Goal: Register for event/course: Register for event/course

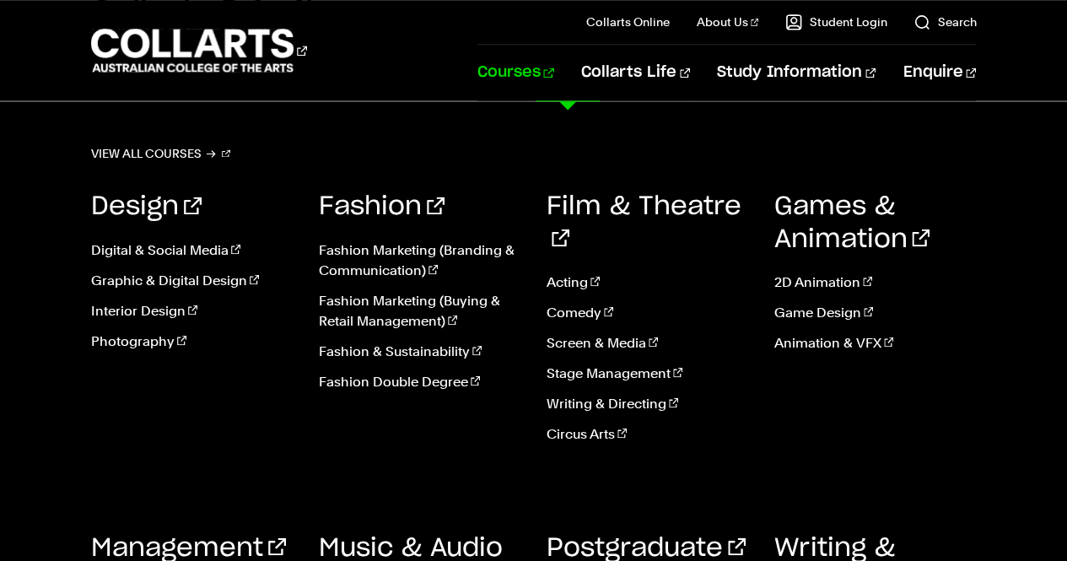
scroll to position [1375, 0]
click at [554, 75] on link "Courses" at bounding box center [515, 73] width 77 height 56
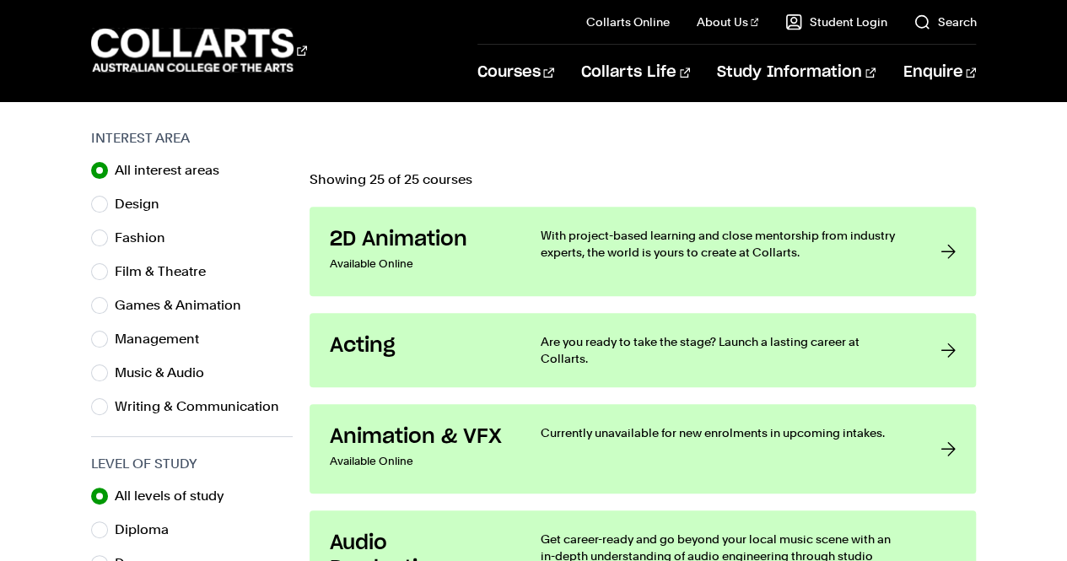
scroll to position [530, 0]
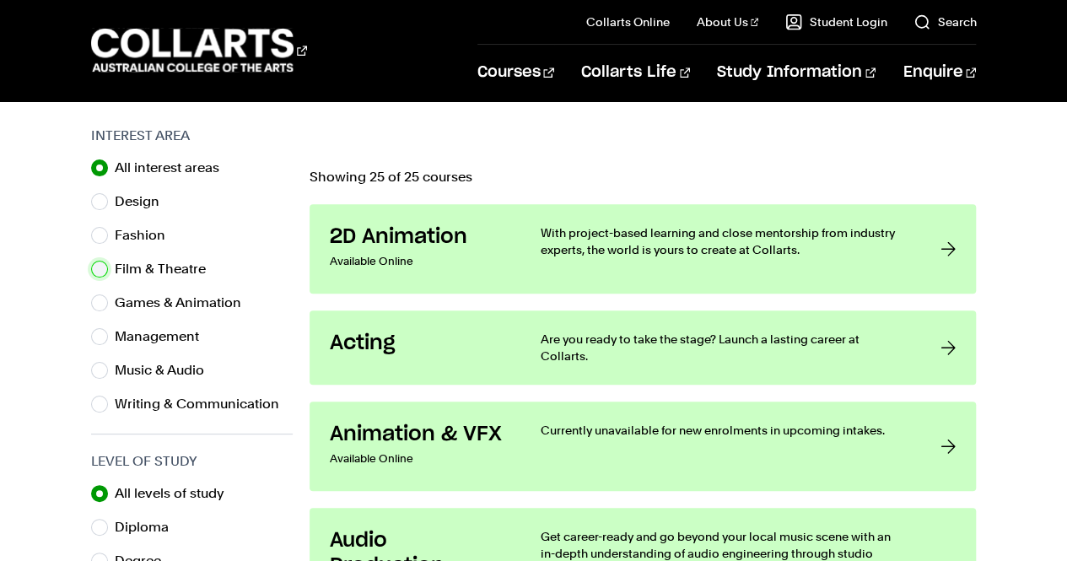
click at [98, 268] on input "Film & Theatre" at bounding box center [99, 269] width 17 height 17
radio input "true"
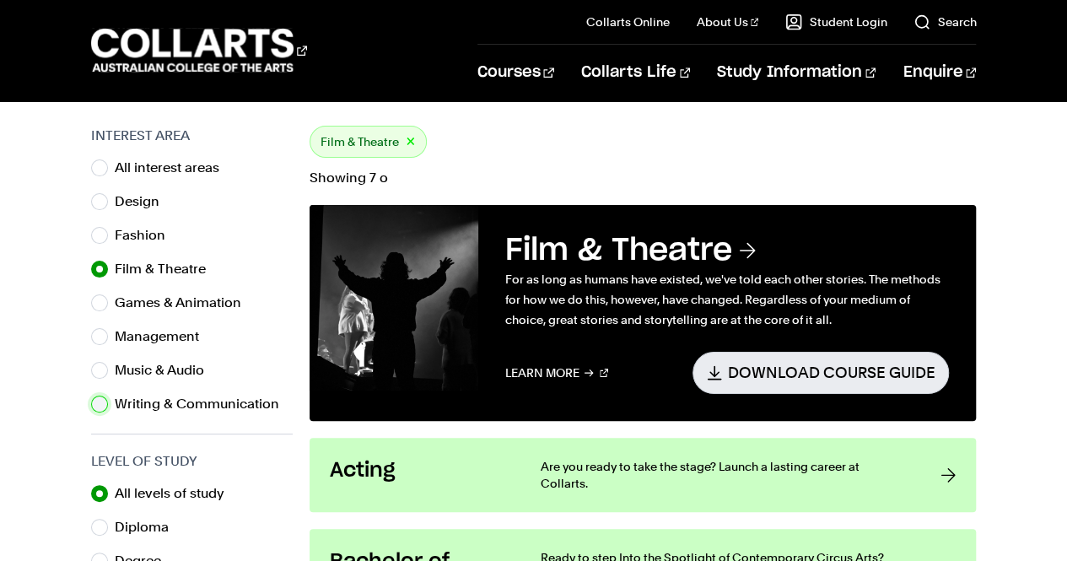
click at [99, 396] on input "Writing & Communication" at bounding box center [99, 404] width 17 height 17
radio input "true"
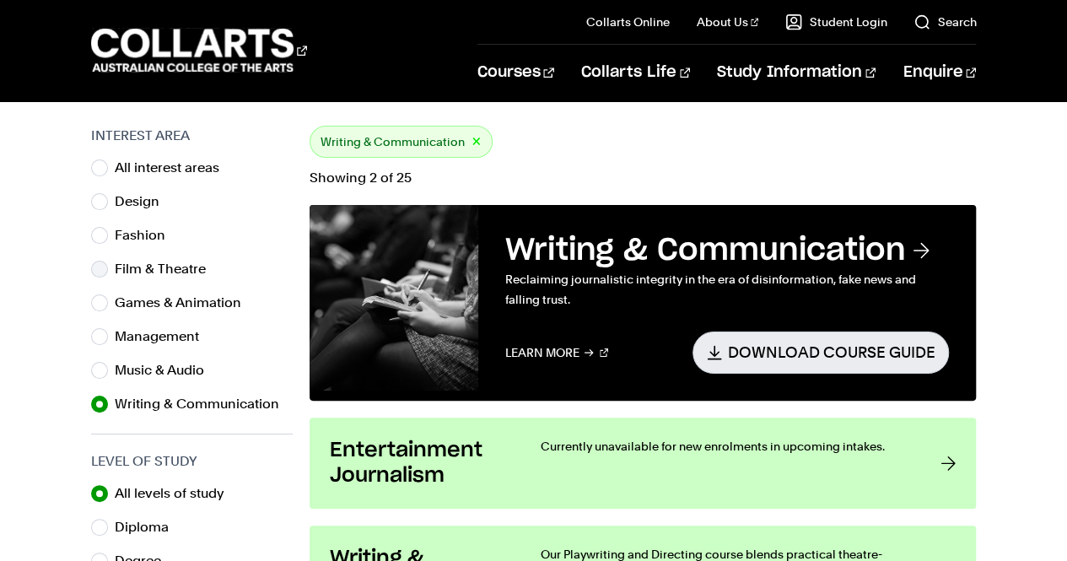
click at [112, 266] on div "Film & Theatre" at bounding box center [192, 269] width 202 height 24
click at [100, 269] on input "Film & Theatre" at bounding box center [99, 269] width 17 height 17
radio input "true"
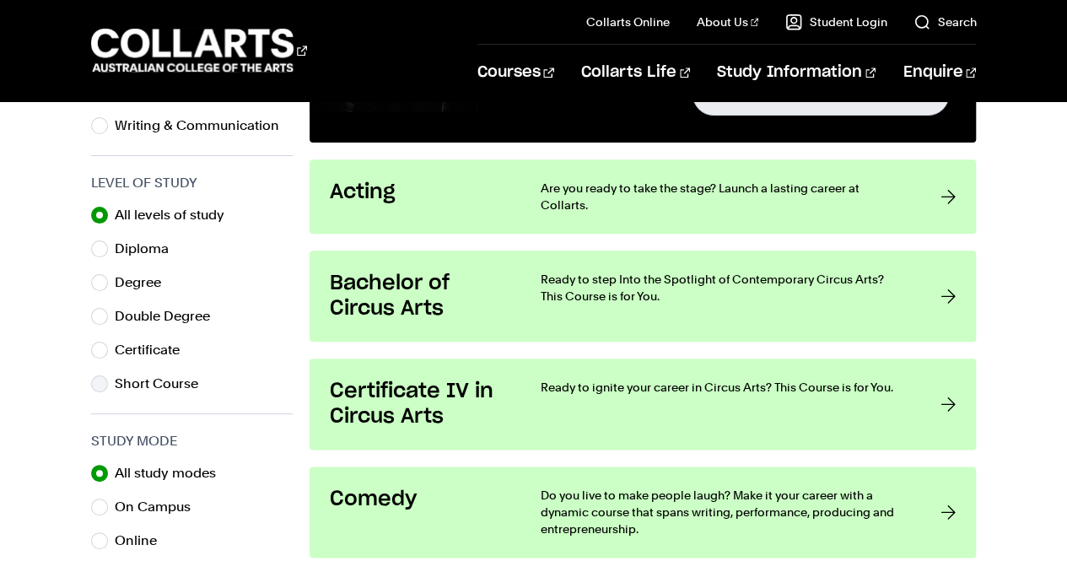
scroll to position [774, 0]
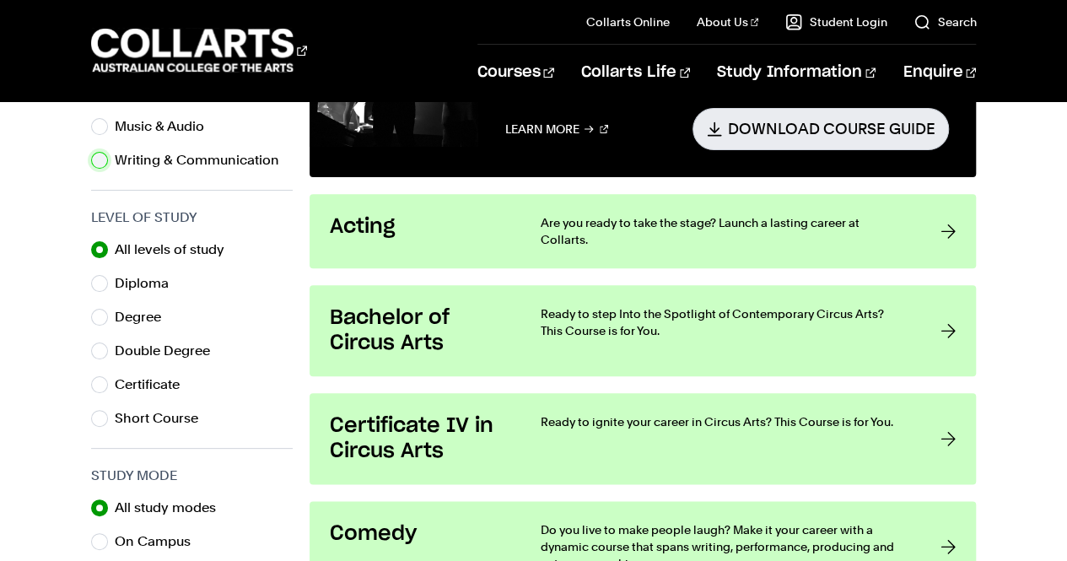
click at [98, 165] on input "Writing & Communication" at bounding box center [99, 160] width 17 height 17
radio input "true"
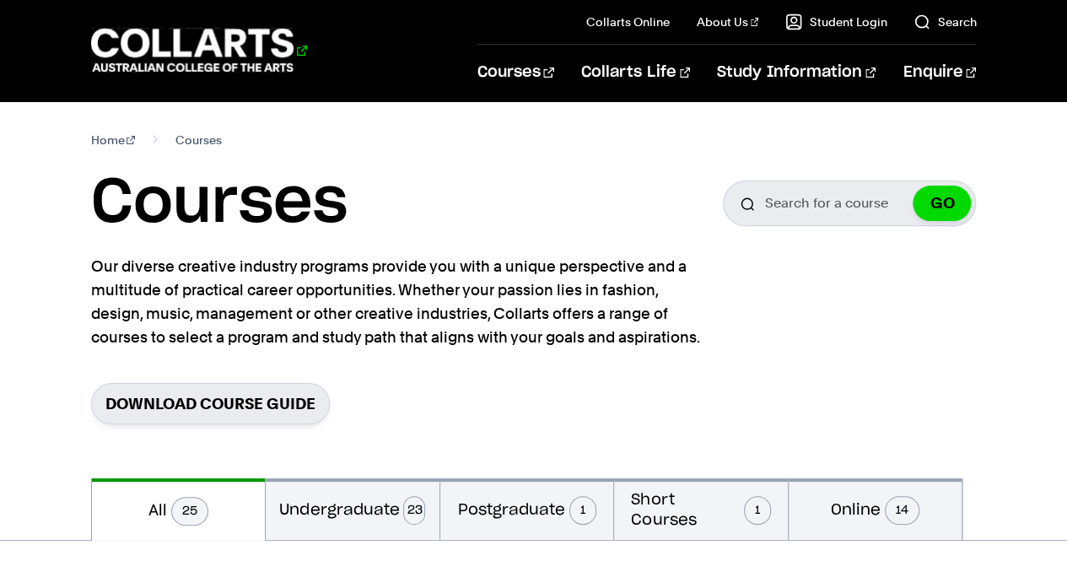
click at [215, 34] on 1 "Go to homepage" at bounding box center [192, 51] width 203 height 44
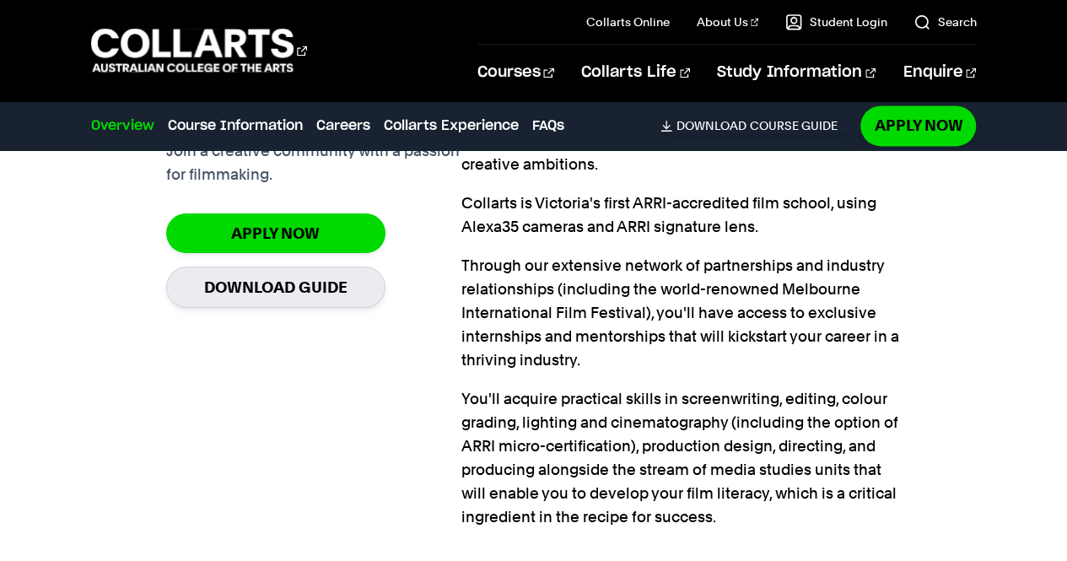
scroll to position [1235, 0]
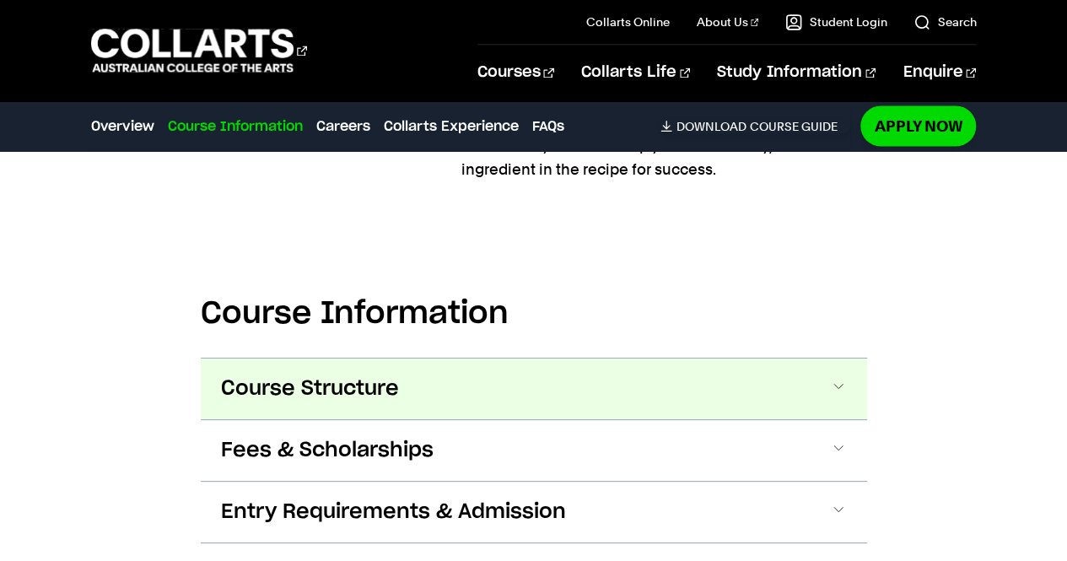
click at [825, 394] on button "Course Structure" at bounding box center [534, 389] width 666 height 61
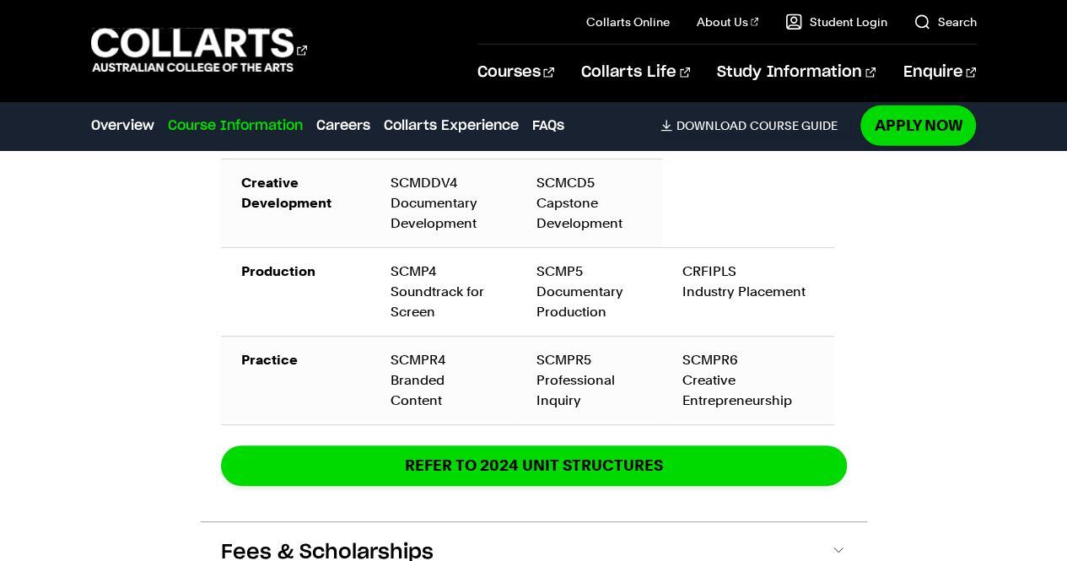
scroll to position [2828, 0]
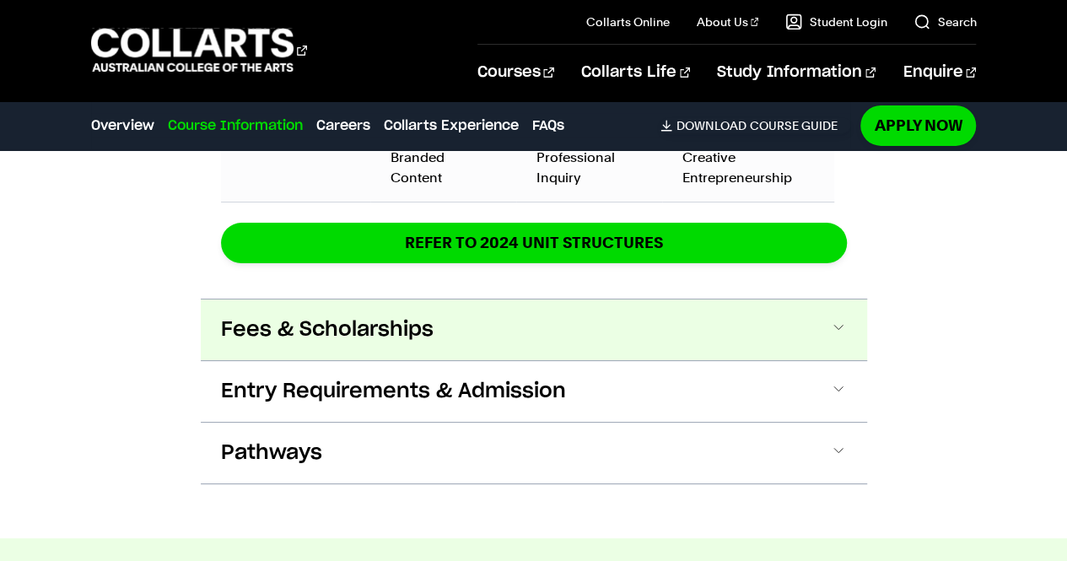
click at [801, 299] on button "Fees & Scholarships" at bounding box center [534, 329] width 666 height 61
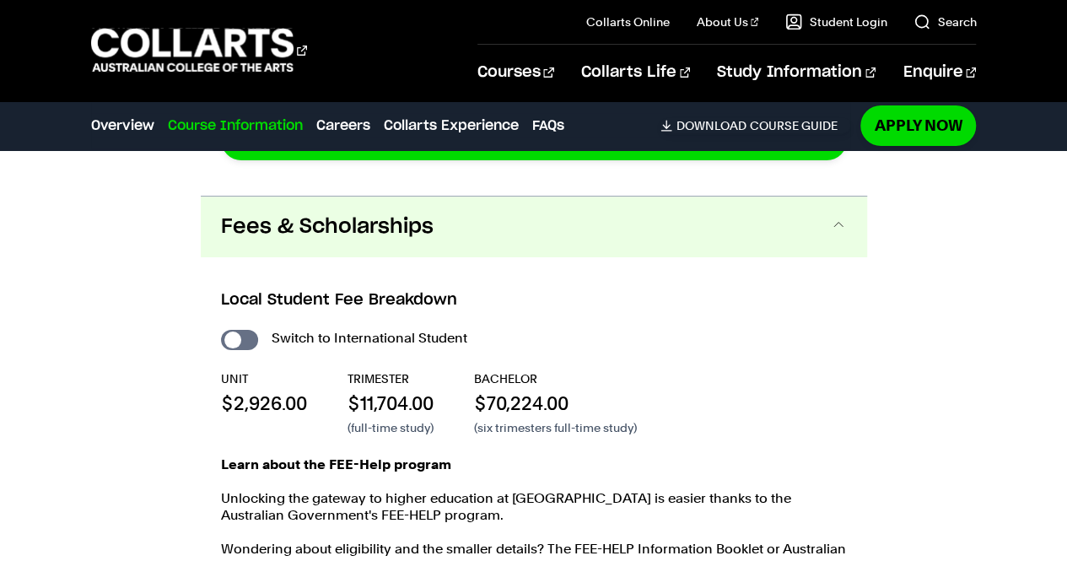
scroll to position [2951, 0]
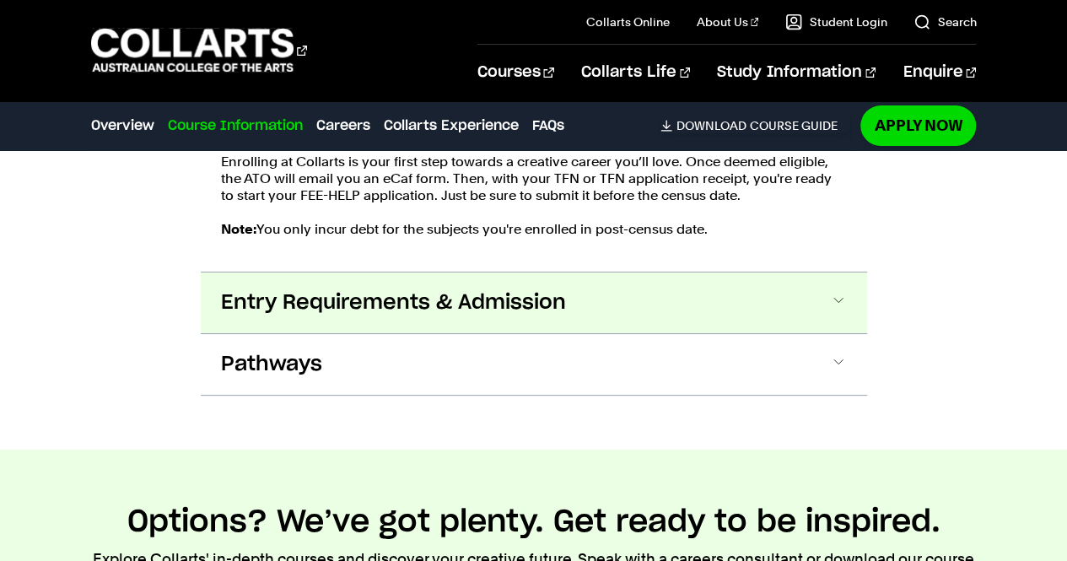
click at [819, 283] on button "Entry Requirements & Admission" at bounding box center [534, 302] width 666 height 61
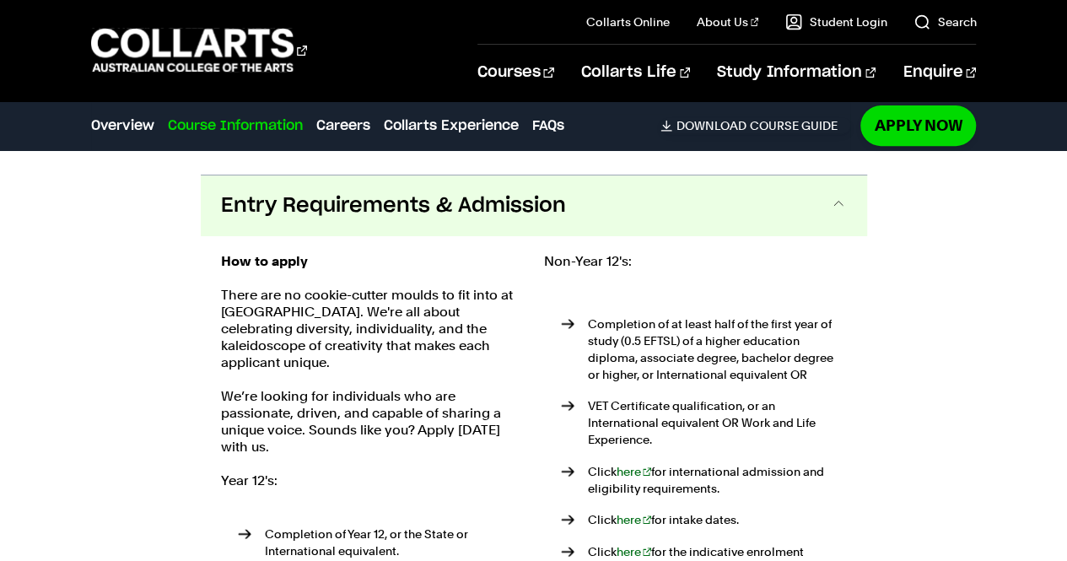
scroll to position [3464, 0]
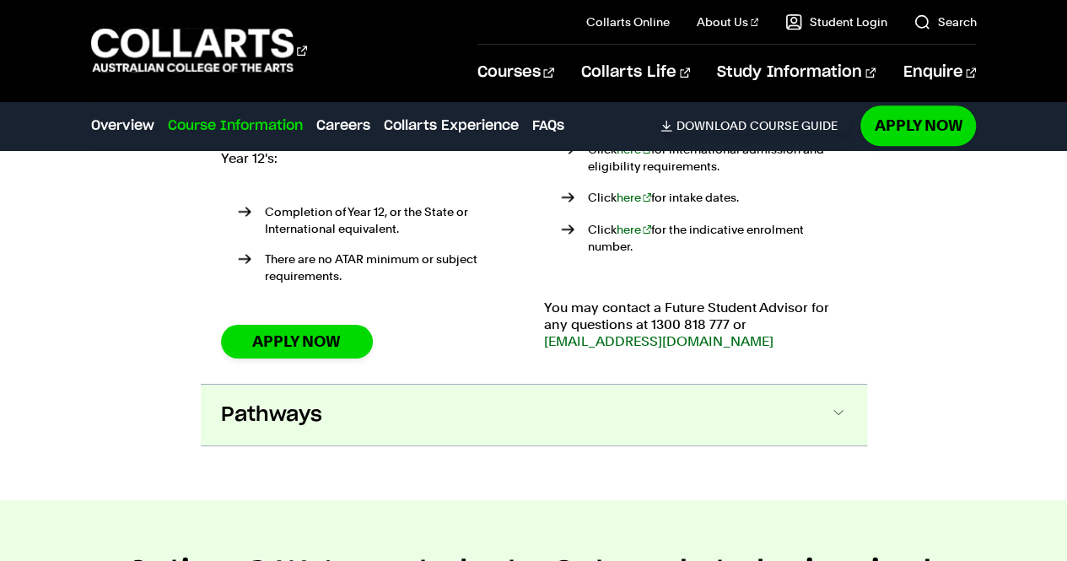
click at [823, 385] on button "Pathways" at bounding box center [534, 415] width 666 height 61
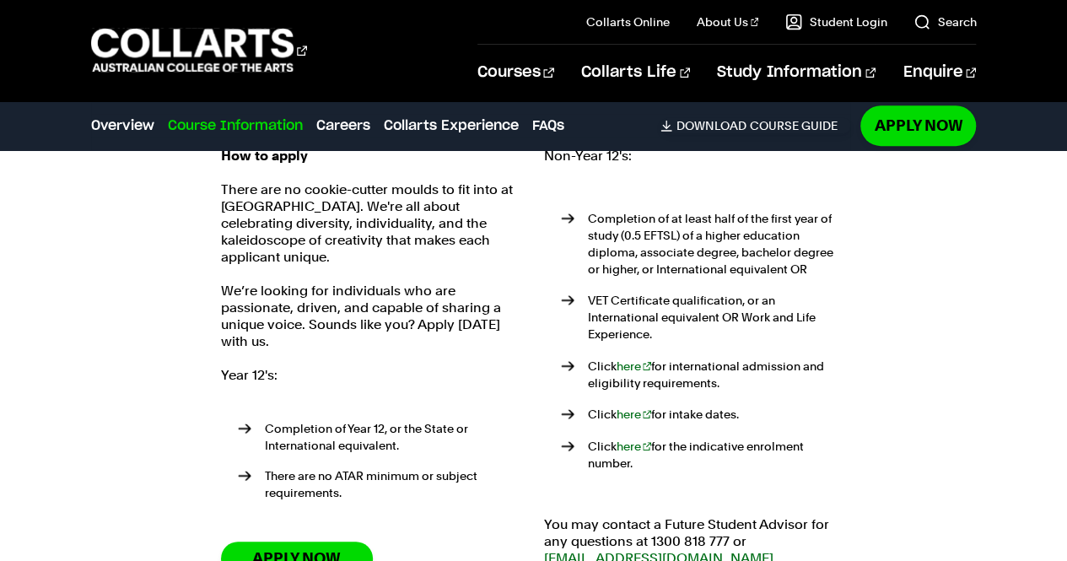
scroll to position [3588, 0]
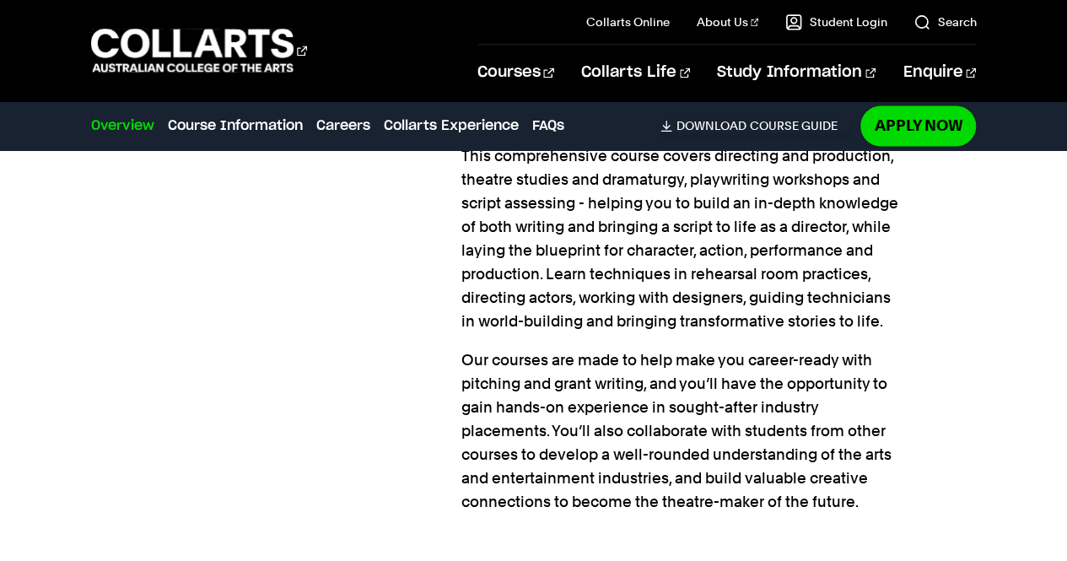
scroll to position [1608, 0]
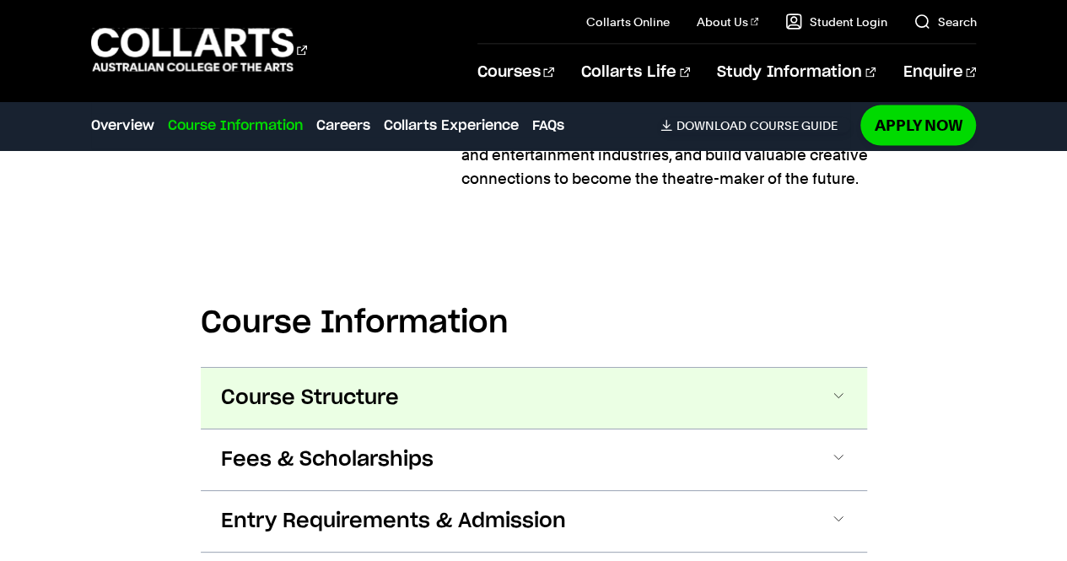
click at [527, 390] on button "Course Structure" at bounding box center [534, 398] width 666 height 61
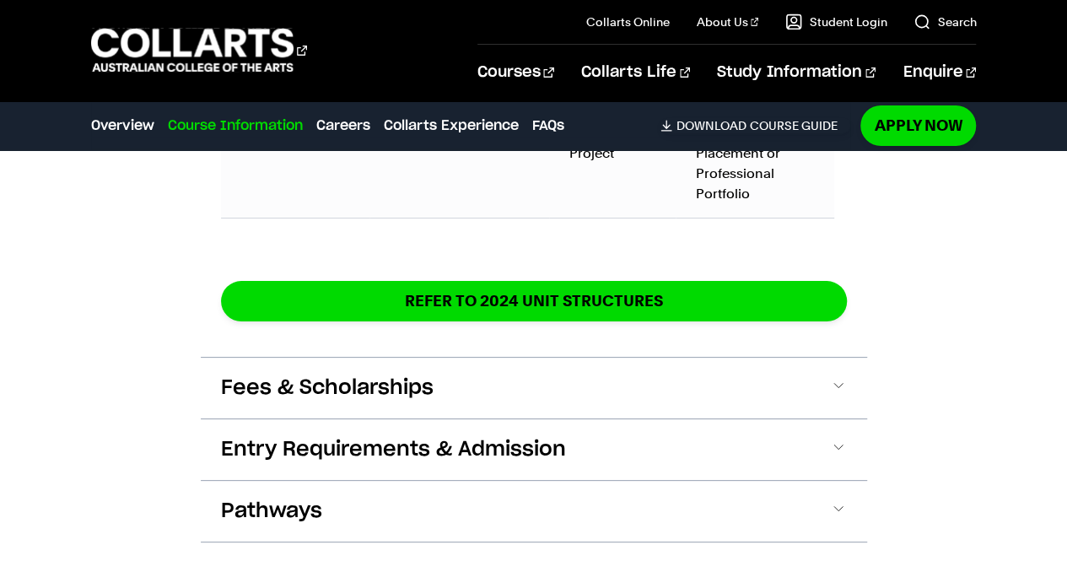
scroll to position [2971, 0]
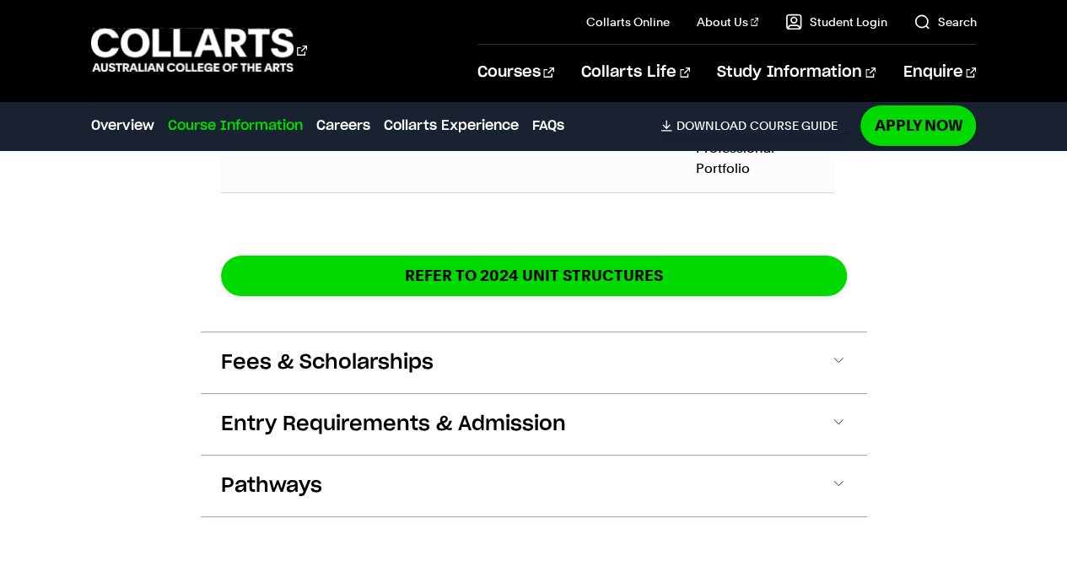
click at [599, 393] on div "Entry Requirements & Admission Collarts is a place where performance, passion, …" at bounding box center [534, 424] width 666 height 62
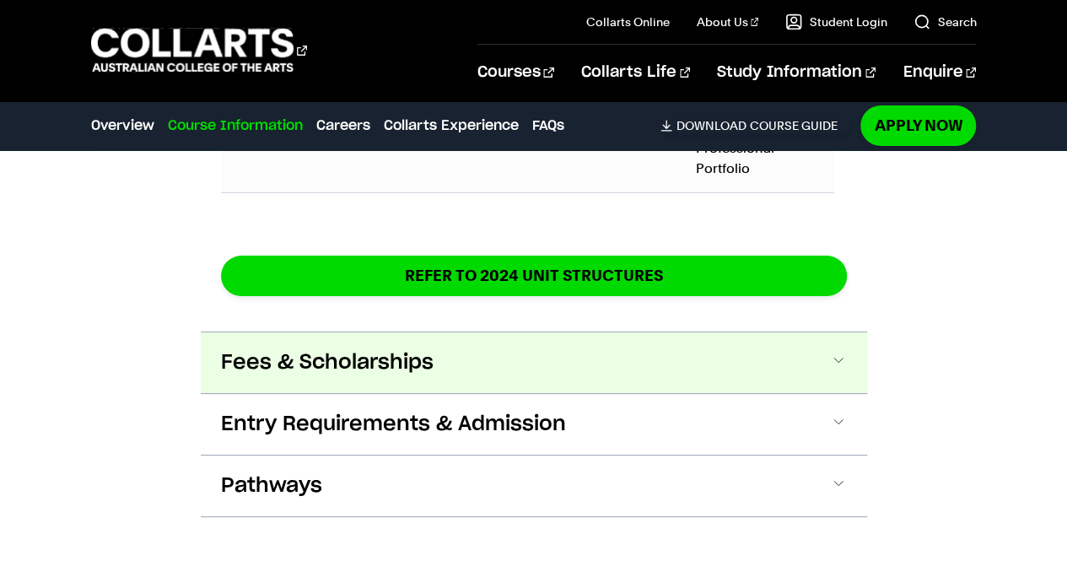
click at [629, 336] on button "Fees & Scholarships" at bounding box center [534, 362] width 666 height 61
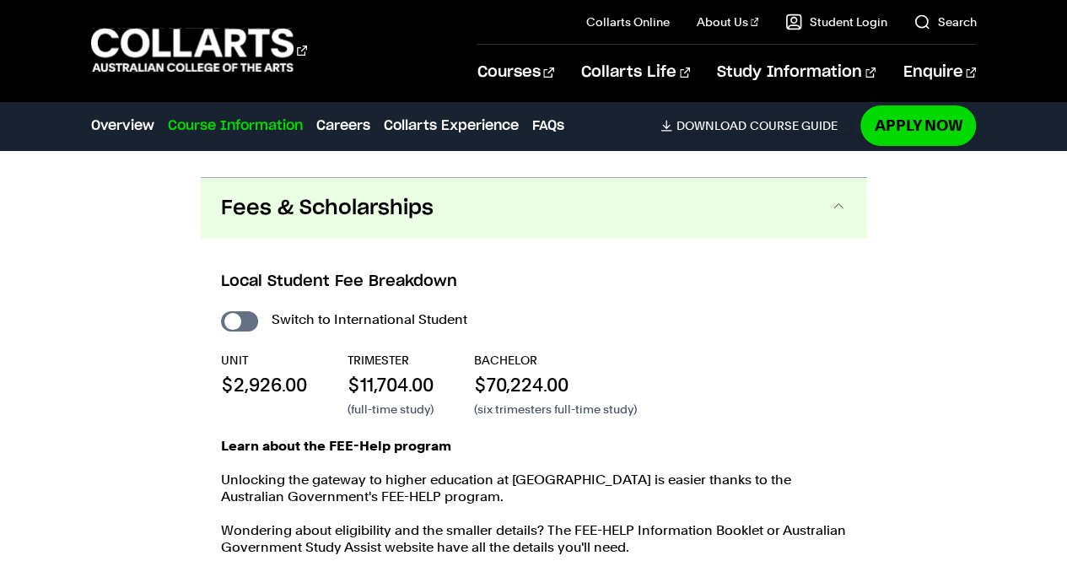
scroll to position [3127, 0]
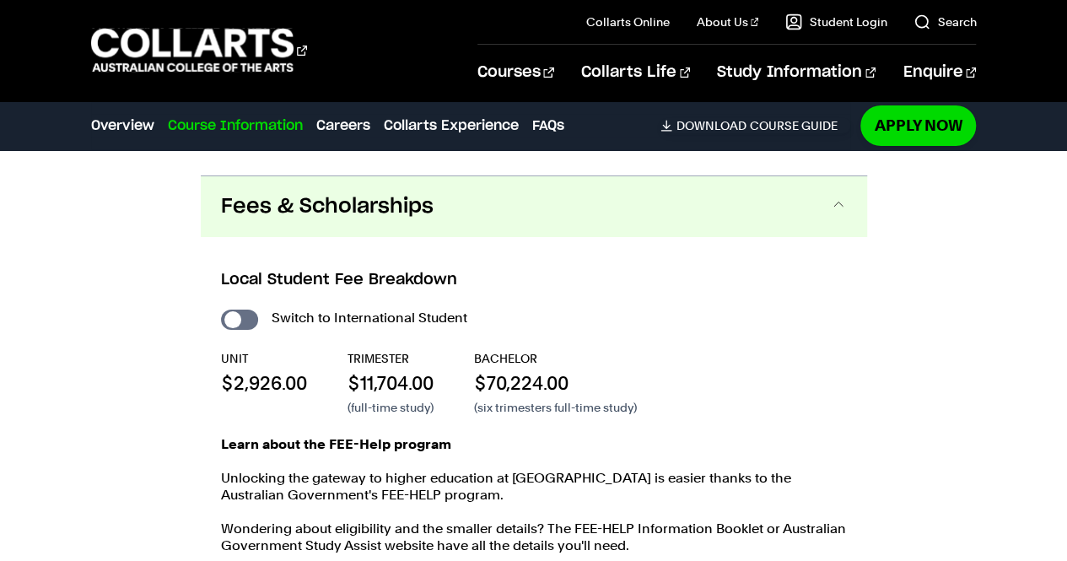
click at [614, 176] on button "Fees & Scholarships" at bounding box center [534, 206] width 666 height 61
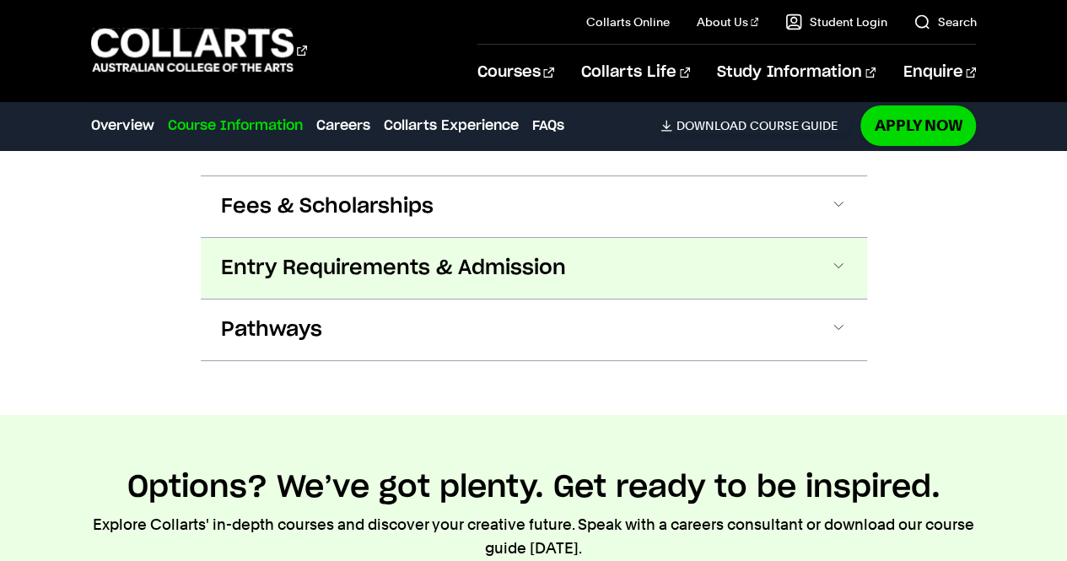
click at [555, 255] on span "Entry Requirements & Admission" at bounding box center [393, 268] width 345 height 27
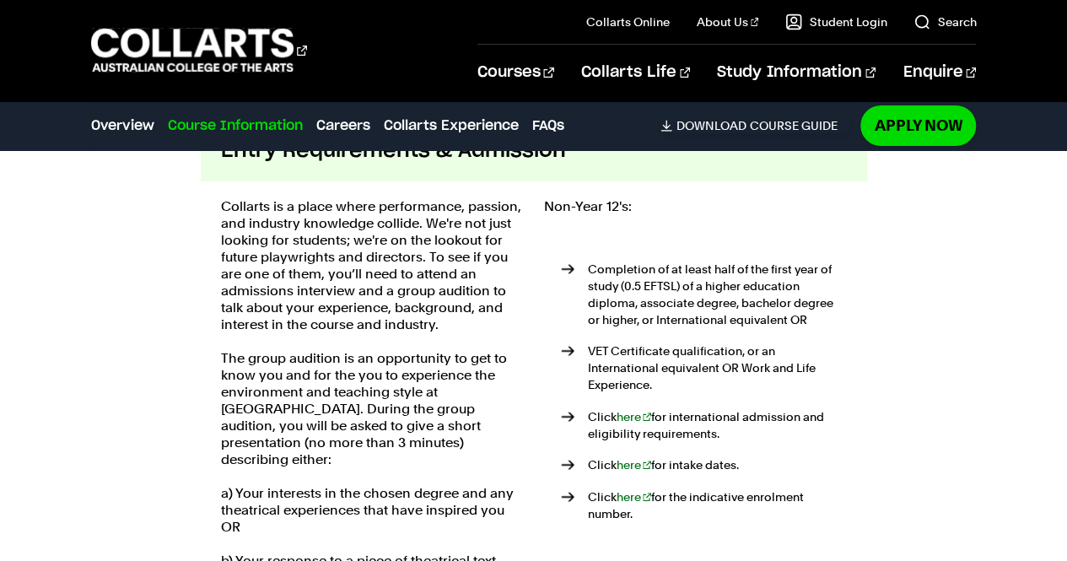
scroll to position [3314, 0]
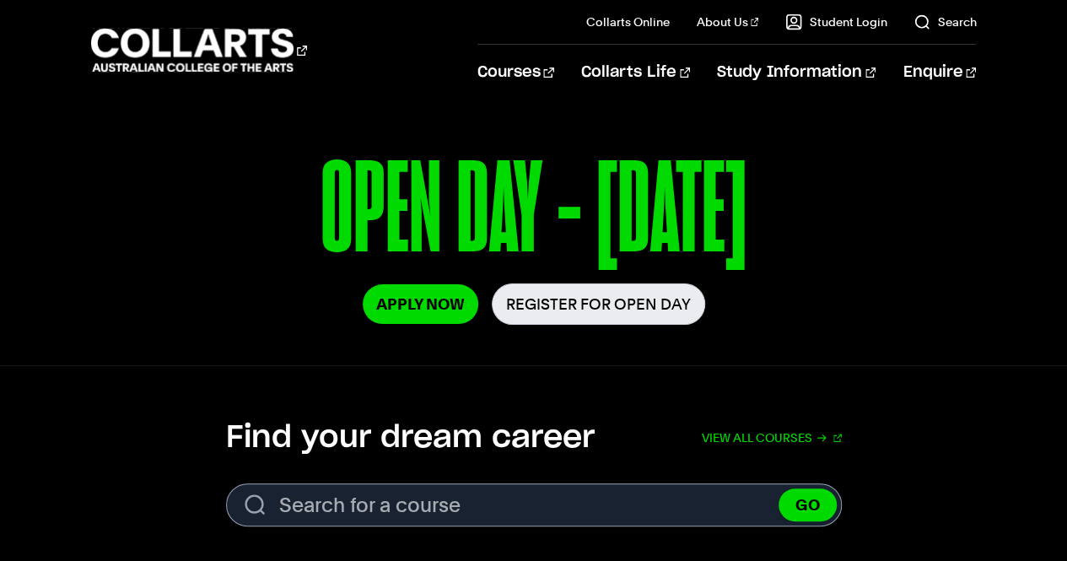
scroll to position [239, 0]
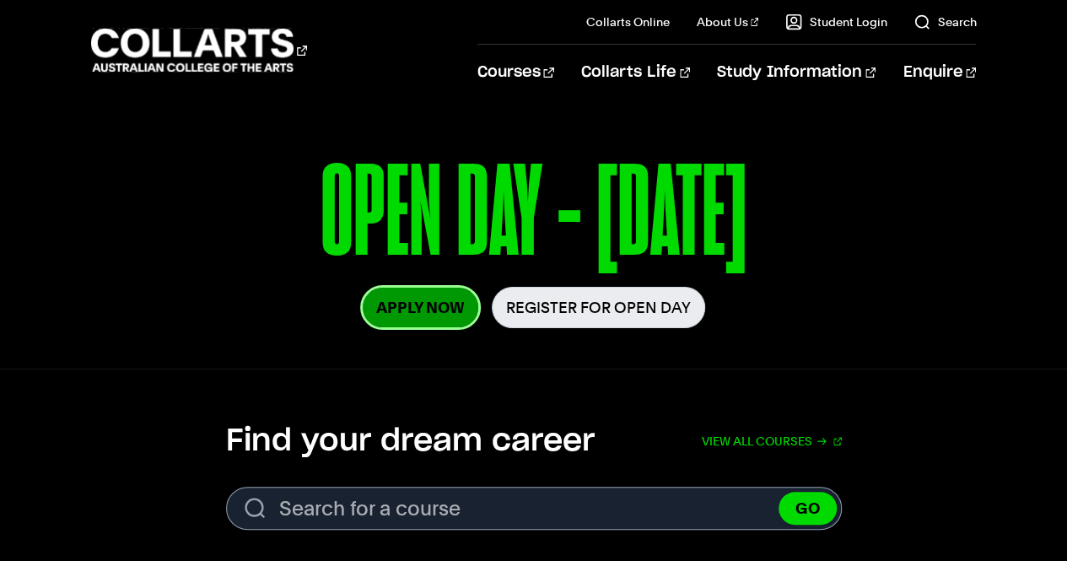
click at [443, 302] on link "Apply Now" at bounding box center [421, 308] width 116 height 40
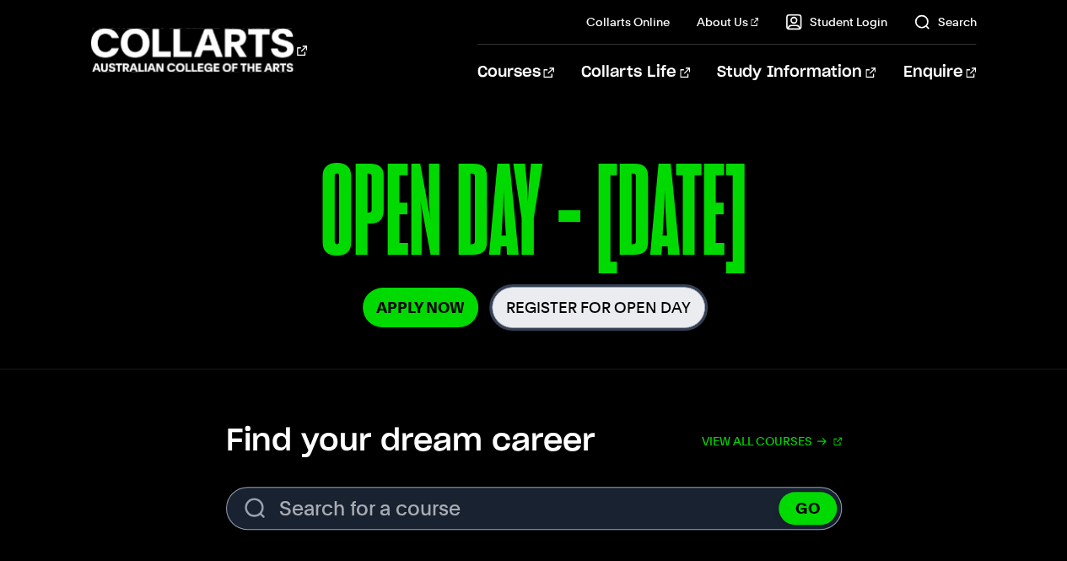
click at [586, 305] on link "Register for Open Day" at bounding box center [598, 307] width 213 height 41
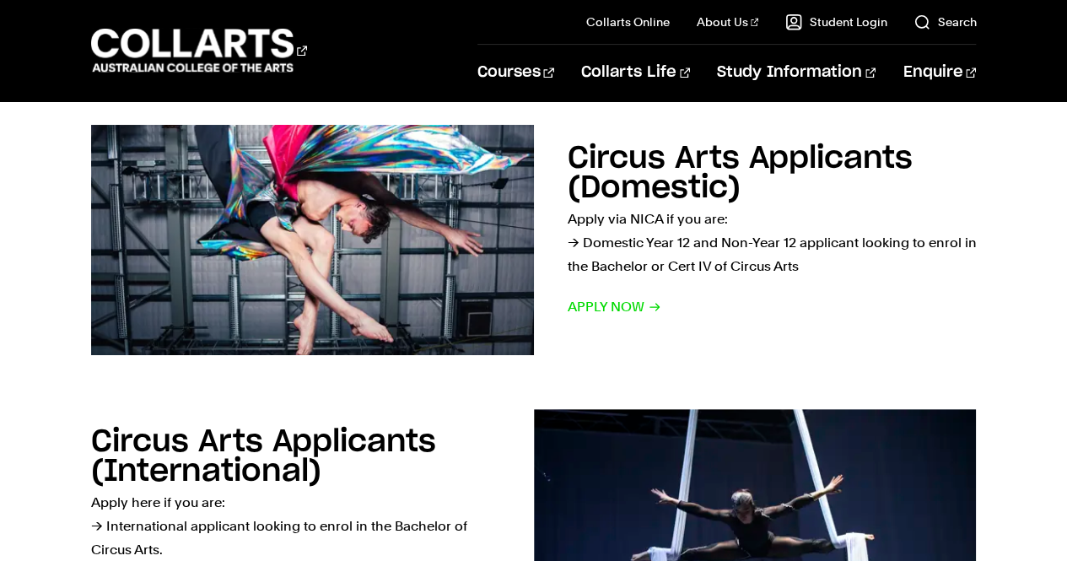
scroll to position [846, 0]
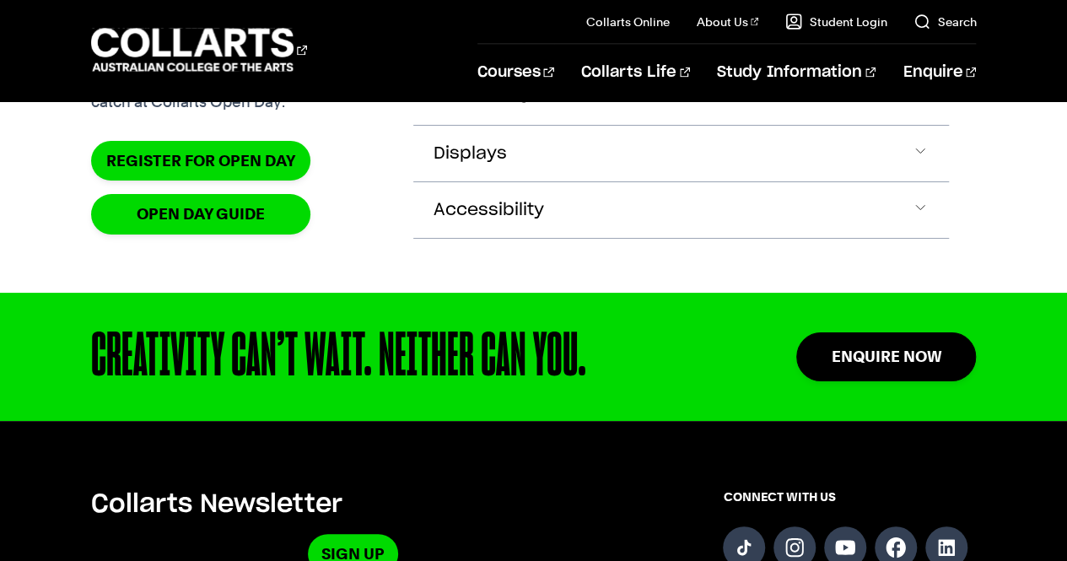
scroll to position [1807, 0]
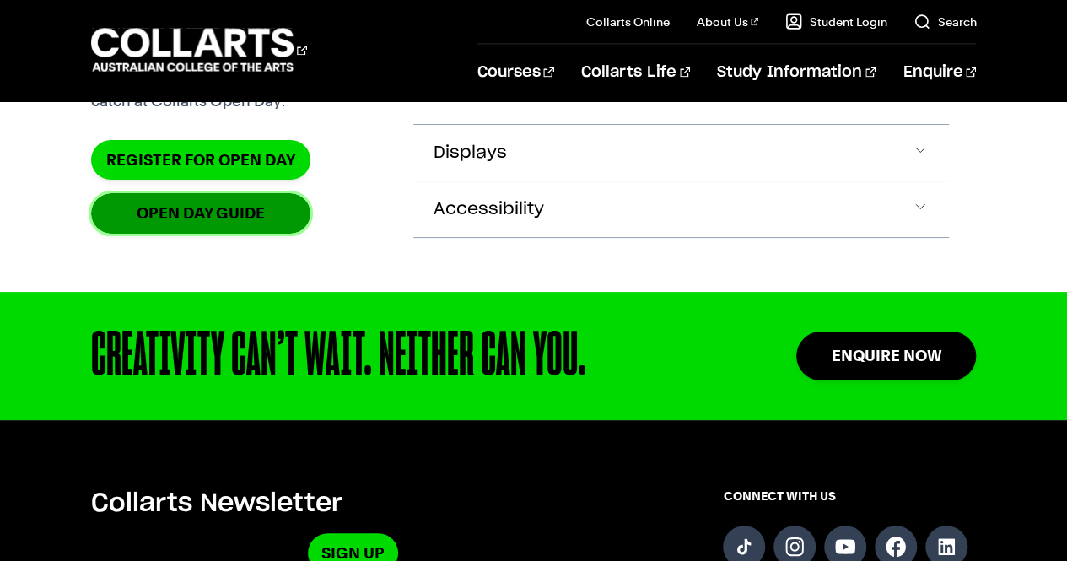
click at [257, 233] on link "OPEN DAY GUIDE" at bounding box center [200, 213] width 219 height 40
